Goal: Navigation & Orientation: Go to known website

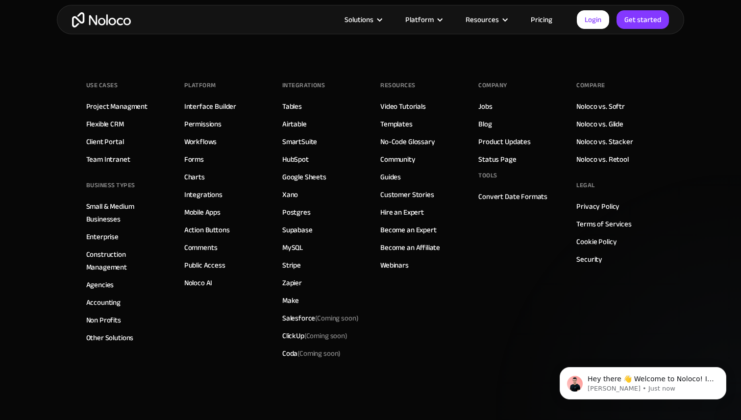
scroll to position [2616, 0]
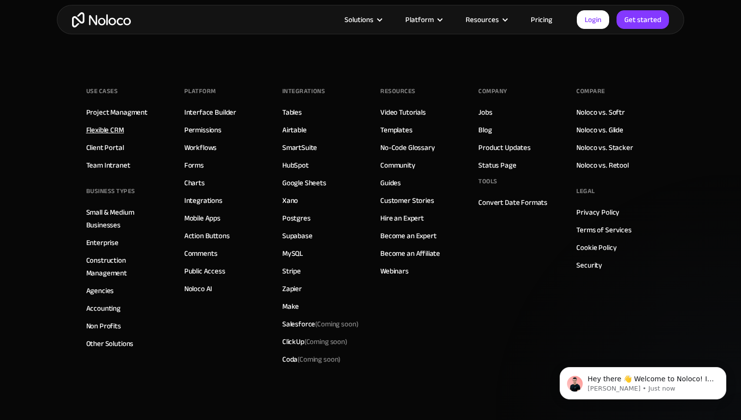
click at [122, 124] on link "Flexible CRM" at bounding box center [105, 130] width 38 height 13
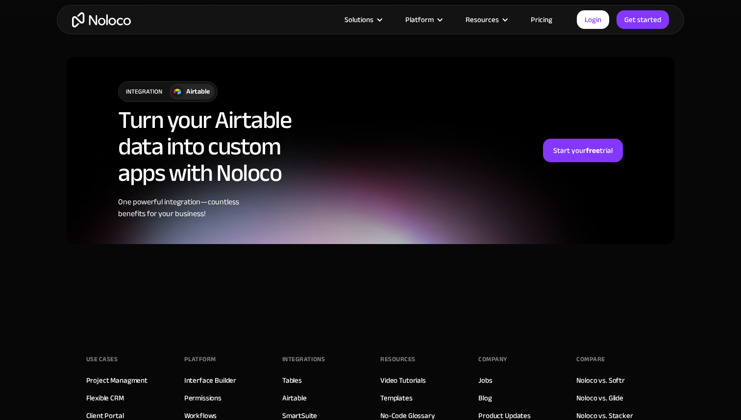
click at [111, 22] on img "home" at bounding box center [101, 19] width 59 height 15
